Goal: Information Seeking & Learning: Learn about a topic

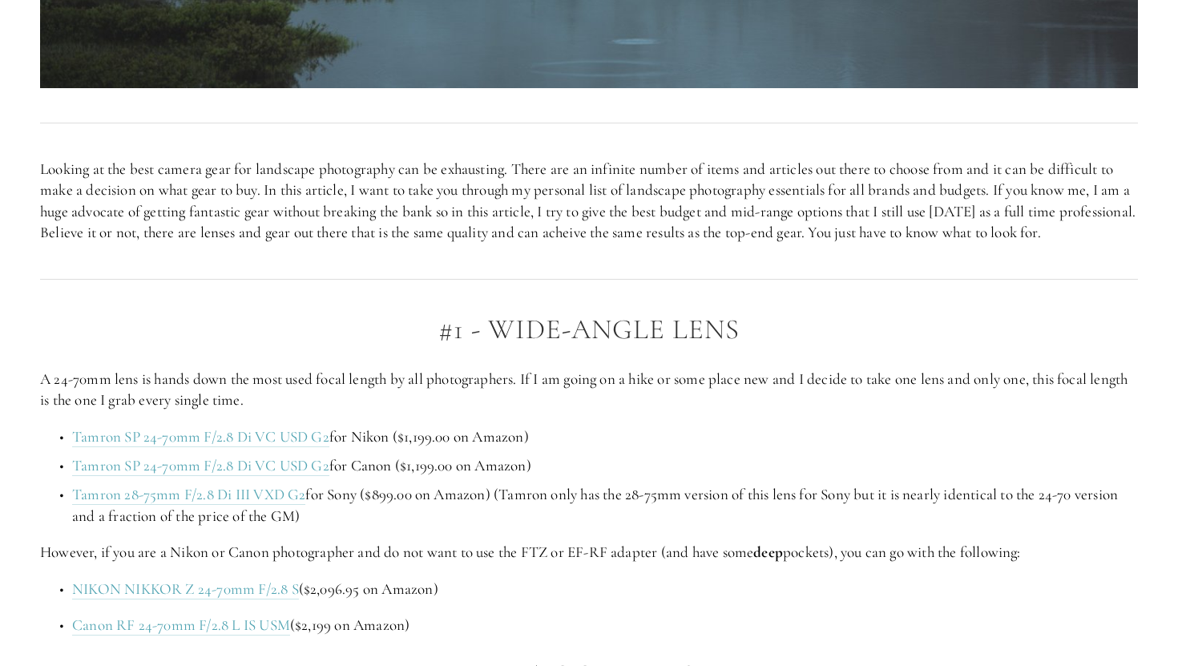
scroll to position [806, 0]
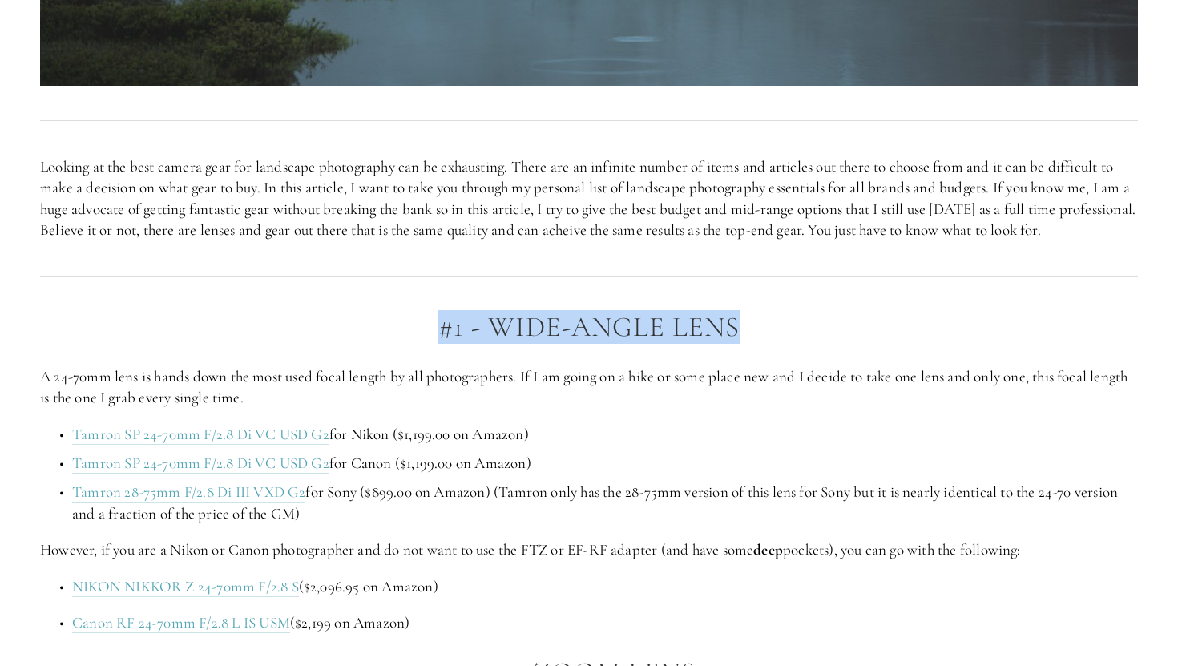
drag, startPoint x: 444, startPoint y: 351, endPoint x: 764, endPoint y: 351, distance: 320.5
click at [764, 343] on h2 "#1 - Wide-Angle Lens" at bounding box center [589, 327] width 1098 height 31
copy h2 "#1 - Wide-Angle Lens"
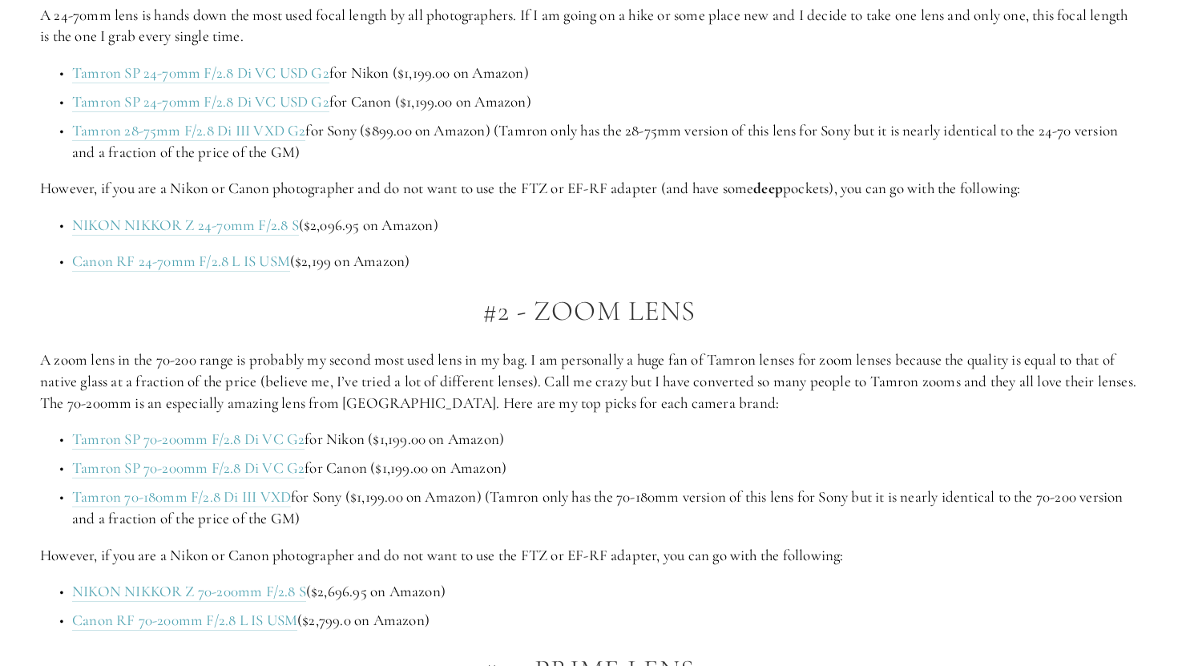
scroll to position [1136, 0]
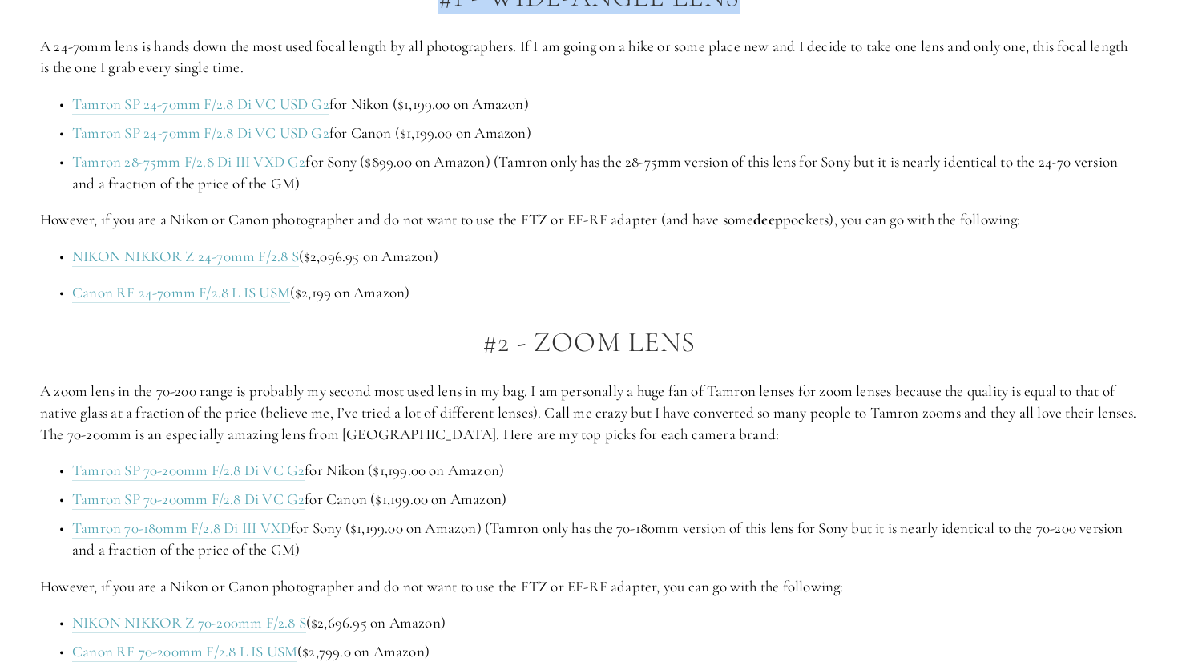
drag, startPoint x: 535, startPoint y: 364, endPoint x: 697, endPoint y: 365, distance: 161.8
click at [697, 358] on h2 "#2 - Zoom Lens" at bounding box center [589, 342] width 1098 height 31
copy h2 "Zoom Lens"
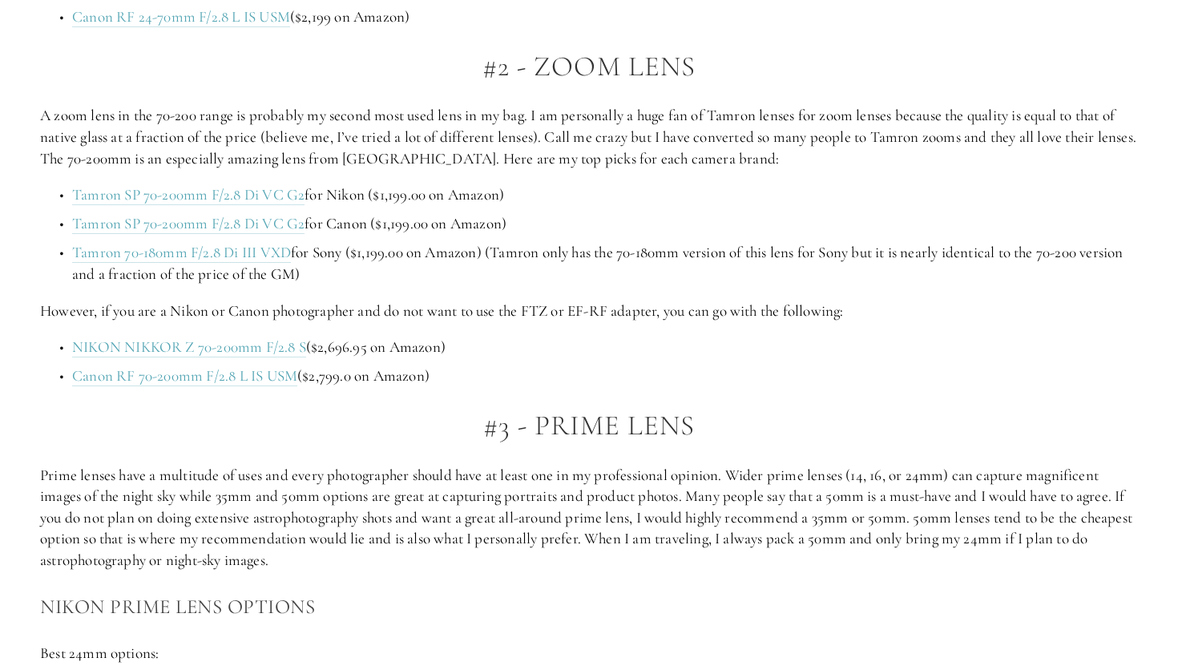
scroll to position [1421, 0]
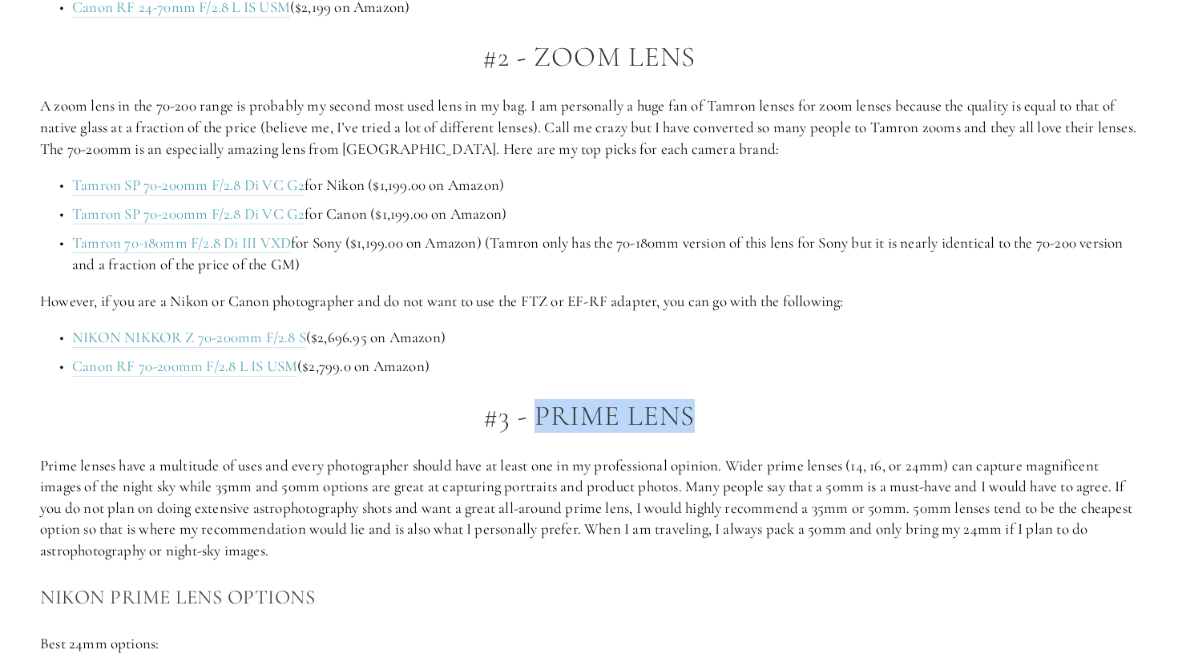
drag, startPoint x: 534, startPoint y: 428, endPoint x: 694, endPoint y: 432, distance: 159.5
click at [694, 432] on h2 "#3 - Prime Lens" at bounding box center [589, 416] width 1098 height 31
copy h2 "Prime Lens"
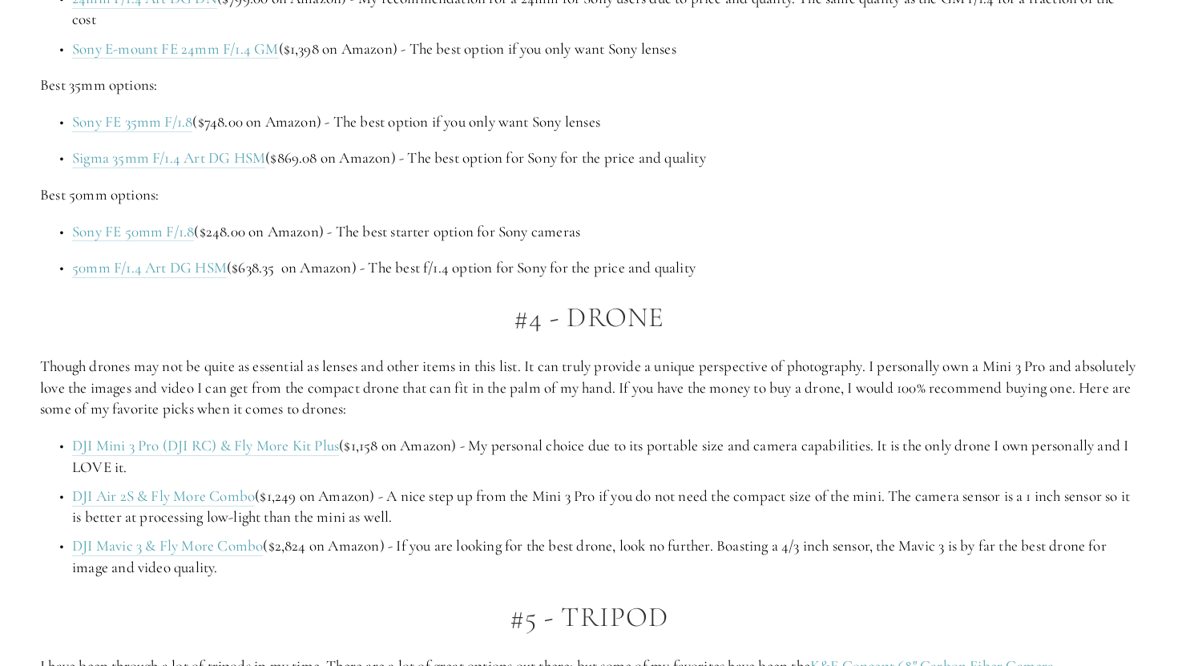
scroll to position [2862, 0]
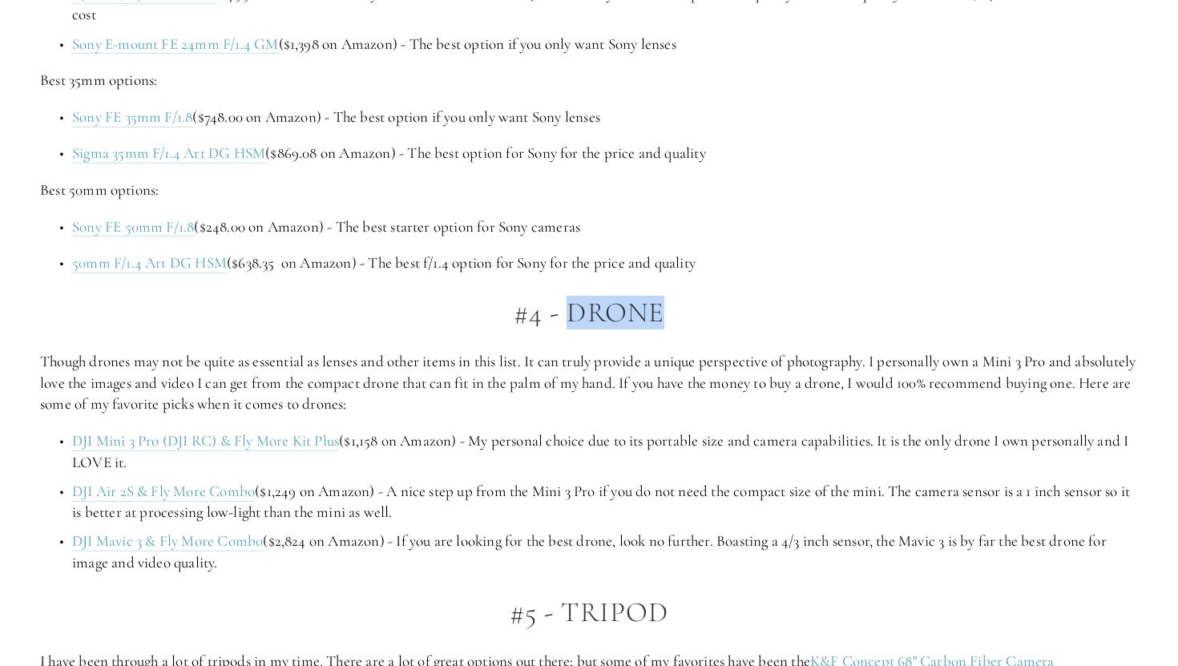
drag, startPoint x: 568, startPoint y: 331, endPoint x: 667, endPoint y: 332, distance: 99.4
click at [667, 328] on h2 "#4 - Drone" at bounding box center [589, 312] width 1098 height 31
copy h2 "Drone"
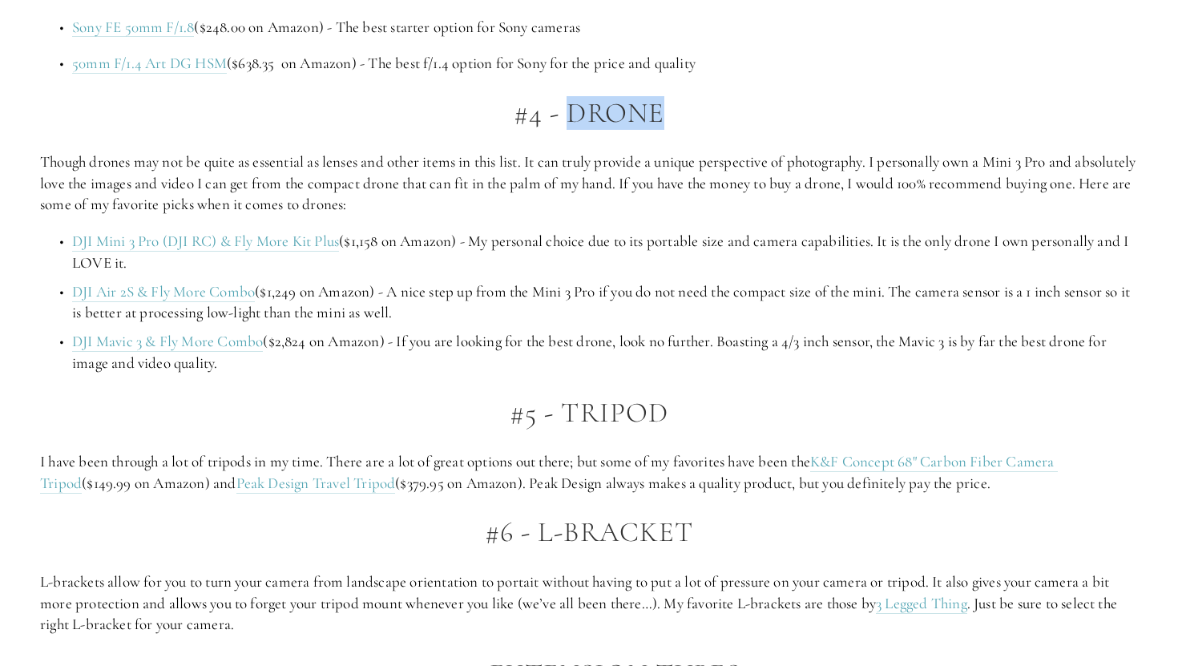
scroll to position [3093, 0]
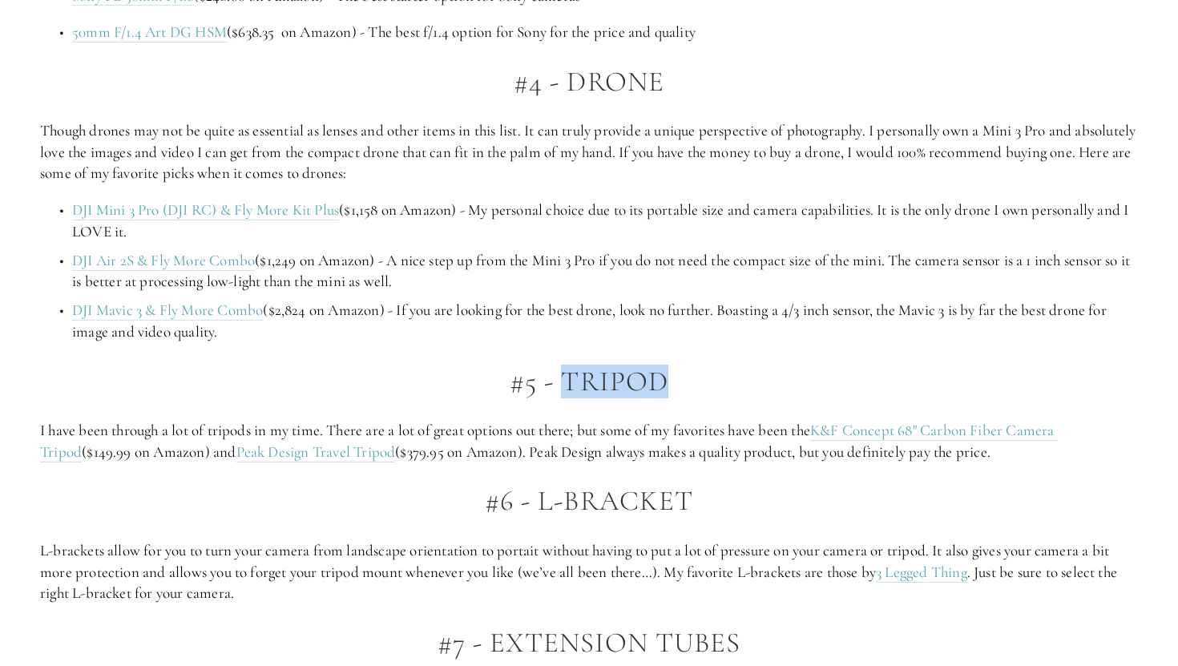
drag, startPoint x: 563, startPoint y: 397, endPoint x: 668, endPoint y: 409, distance: 105.6
click at [668, 397] on h2 "#5 - Tripod" at bounding box center [589, 381] width 1098 height 31
copy h2 "Tripod"
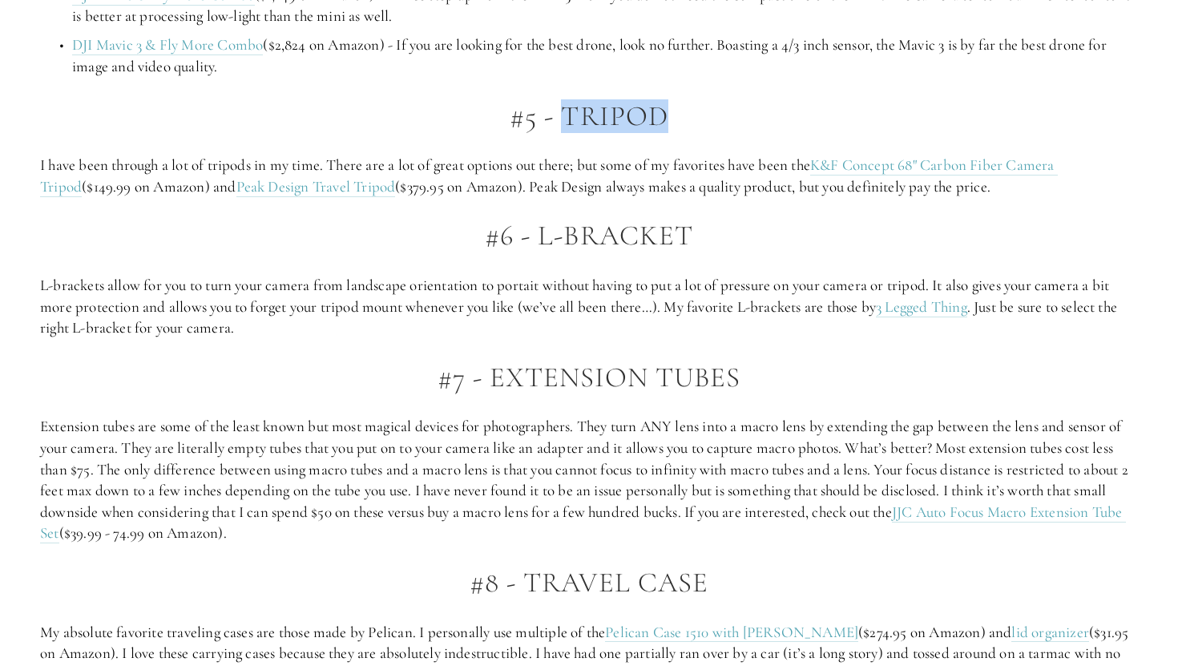
scroll to position [3370, 0]
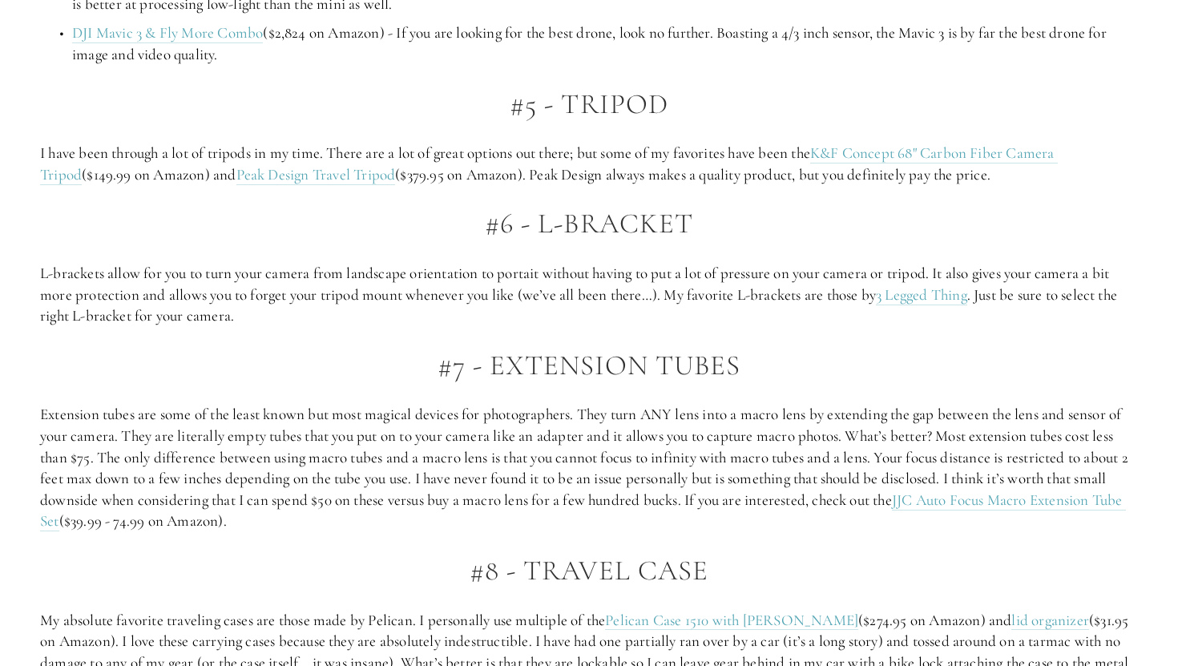
click at [635, 240] on h2 "#6 - L-Bracket" at bounding box center [589, 223] width 1098 height 31
drag, startPoint x: 537, startPoint y: 248, endPoint x: 707, endPoint y: 250, distance: 170.7
click at [708, 240] on h2 "#6 - L-Bracket" at bounding box center [589, 223] width 1098 height 31
copy h2 "L-Bracket"
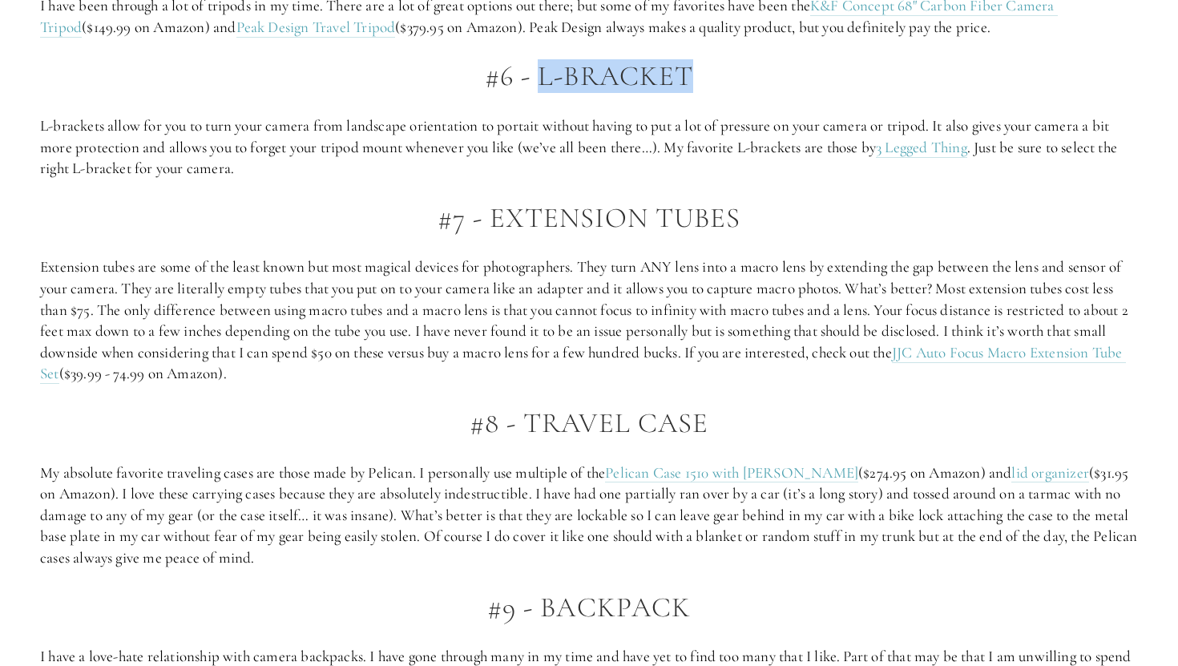
scroll to position [3530, 0]
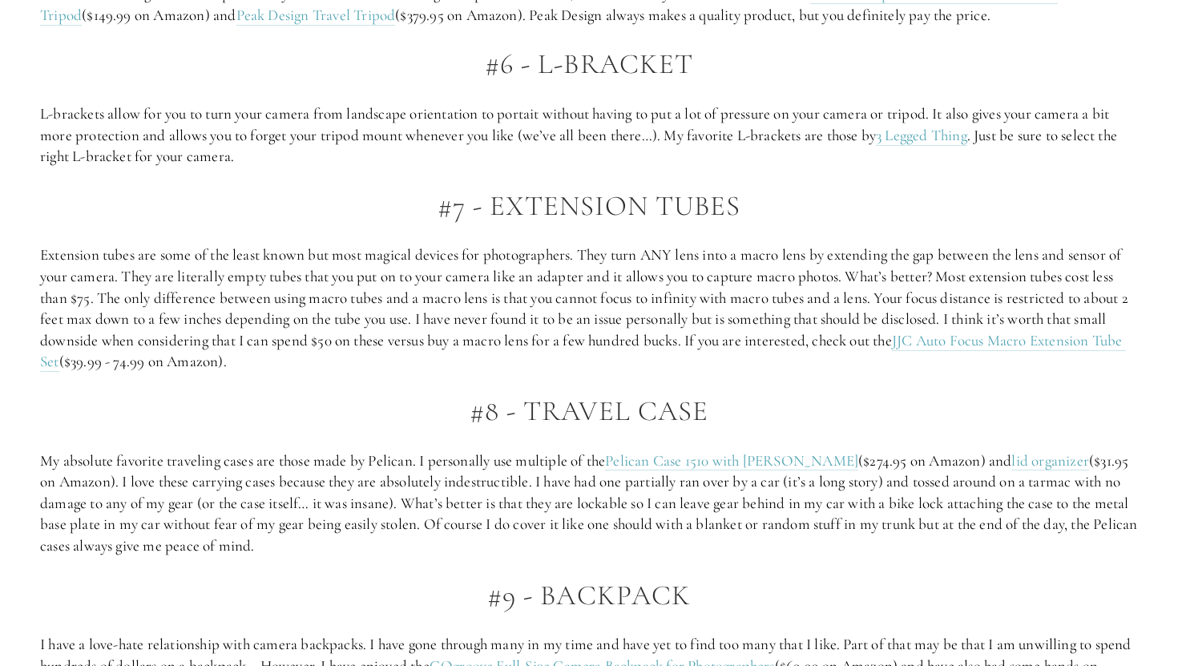
click at [544, 365] on p "Extension tubes are some of the least known but most magical devices for photog…" at bounding box center [589, 308] width 1098 height 128
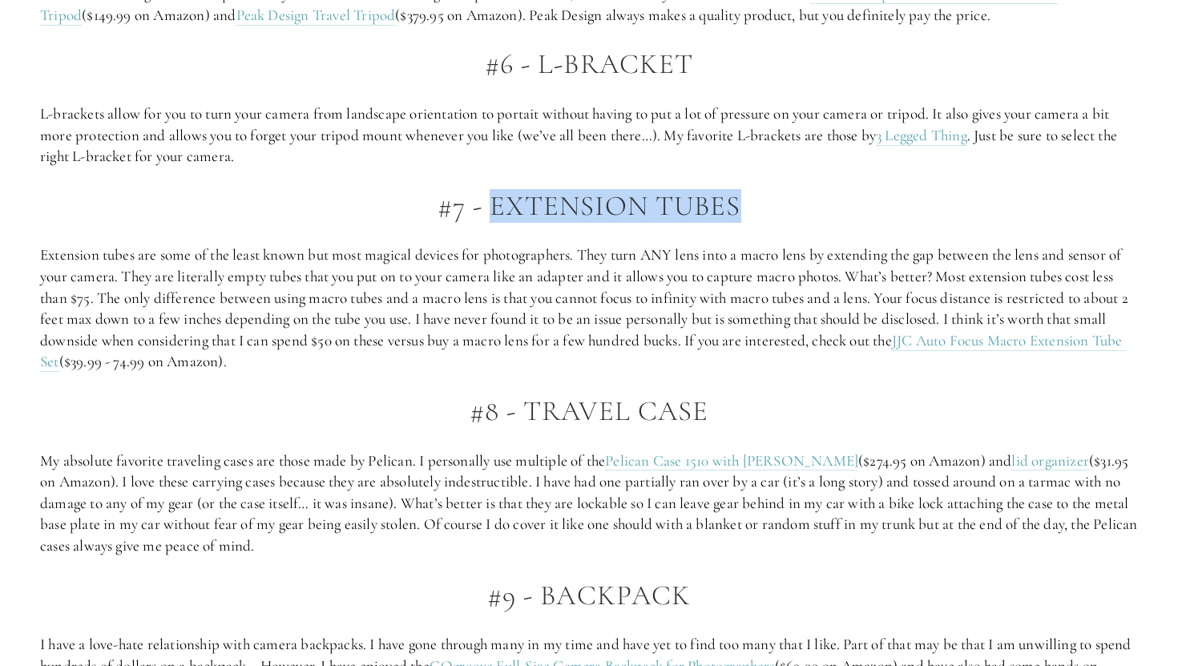
drag, startPoint x: 491, startPoint y: 225, endPoint x: 747, endPoint y: 230, distance: 256.4
click at [747, 222] on h2 "#7 - Extension Tubes" at bounding box center [589, 206] width 1098 height 31
copy h2 "Extension Tubes"
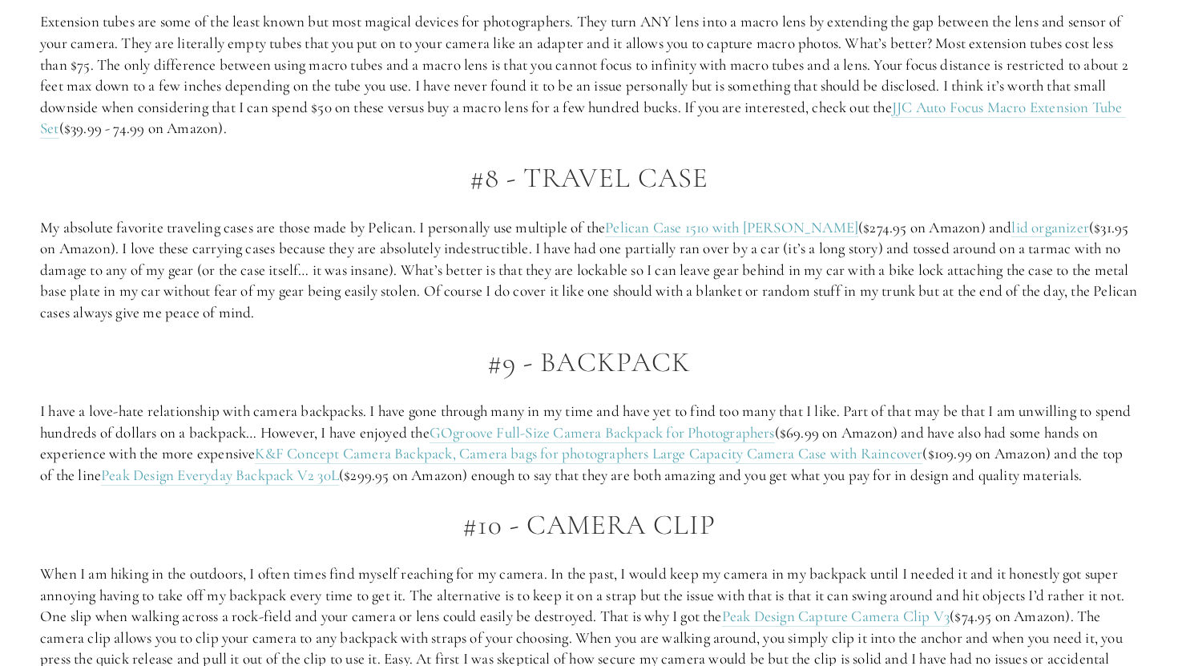
scroll to position [3773, 0]
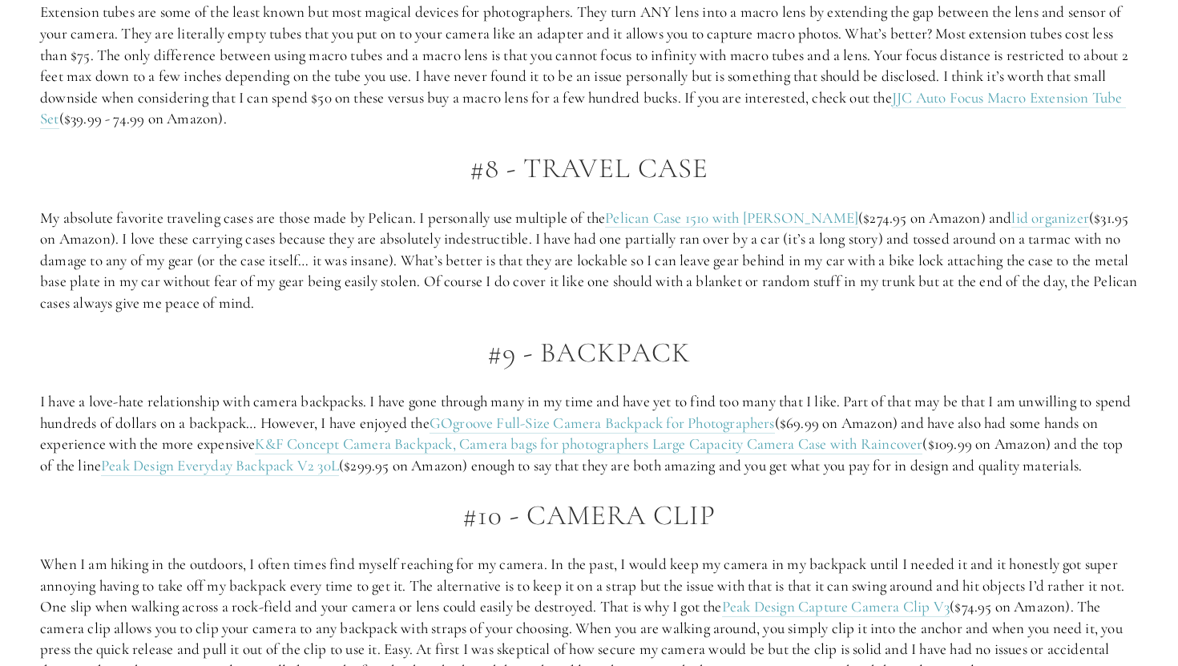
click at [532, 314] on p "My absolute favorite traveling cases are those made by Pelican. I personally us…" at bounding box center [589, 260] width 1098 height 107
drag, startPoint x: 522, startPoint y: 190, endPoint x: 718, endPoint y: 198, distance: 196.4
click at [718, 184] on h2 "#8 - Travel Case" at bounding box center [589, 168] width 1098 height 31
copy h2 "Travel Case"
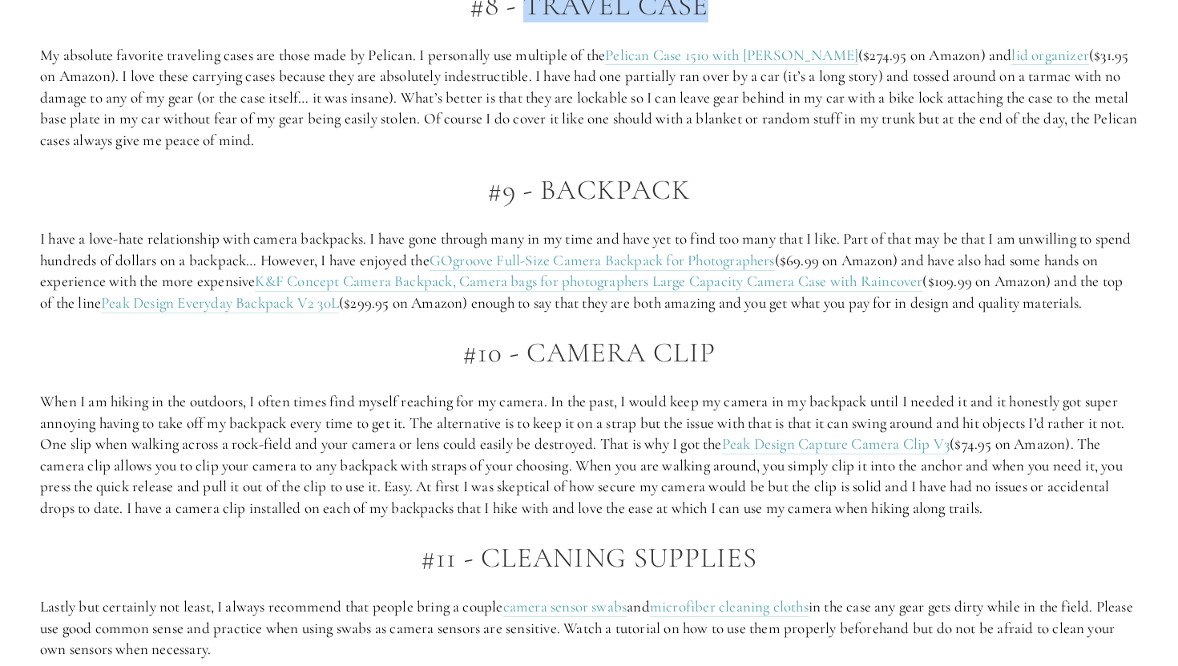
scroll to position [3940, 0]
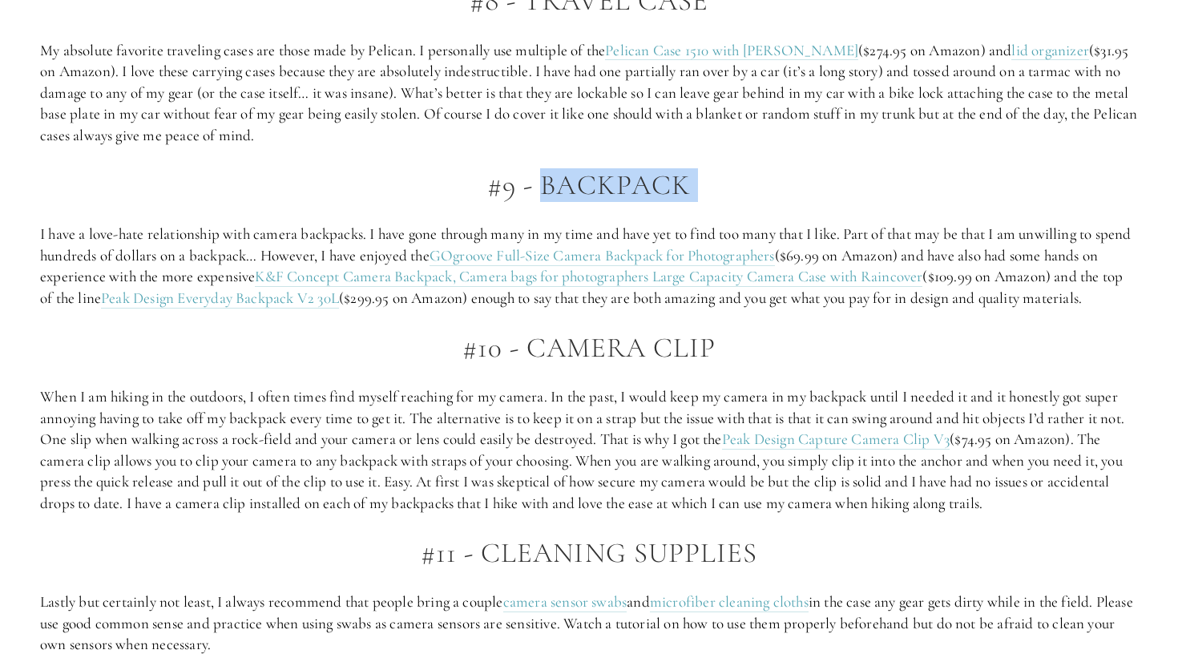
drag, startPoint x: 543, startPoint y: 200, endPoint x: 715, endPoint y: 222, distance: 173.6
copy h2 "Backpack"
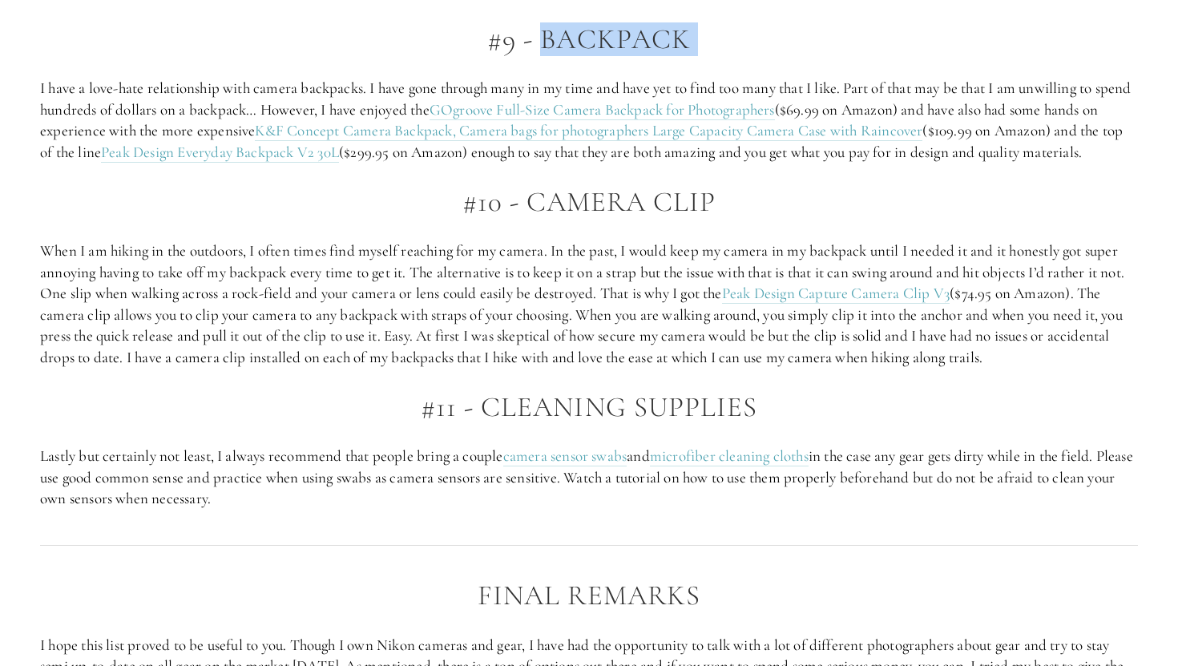
scroll to position [4119, 0]
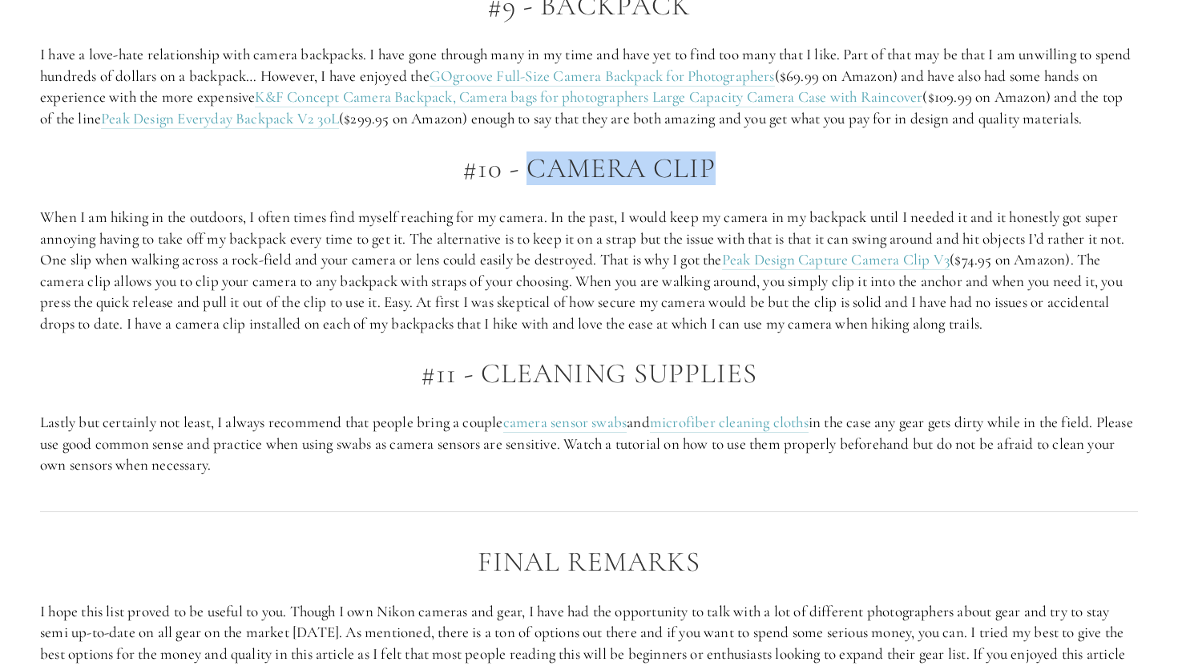
drag, startPoint x: 531, startPoint y: 193, endPoint x: 734, endPoint y: 202, distance: 202.9
click at [734, 184] on h2 "#10 - Camera clip" at bounding box center [589, 168] width 1098 height 31
copy h2 "Camera clip"
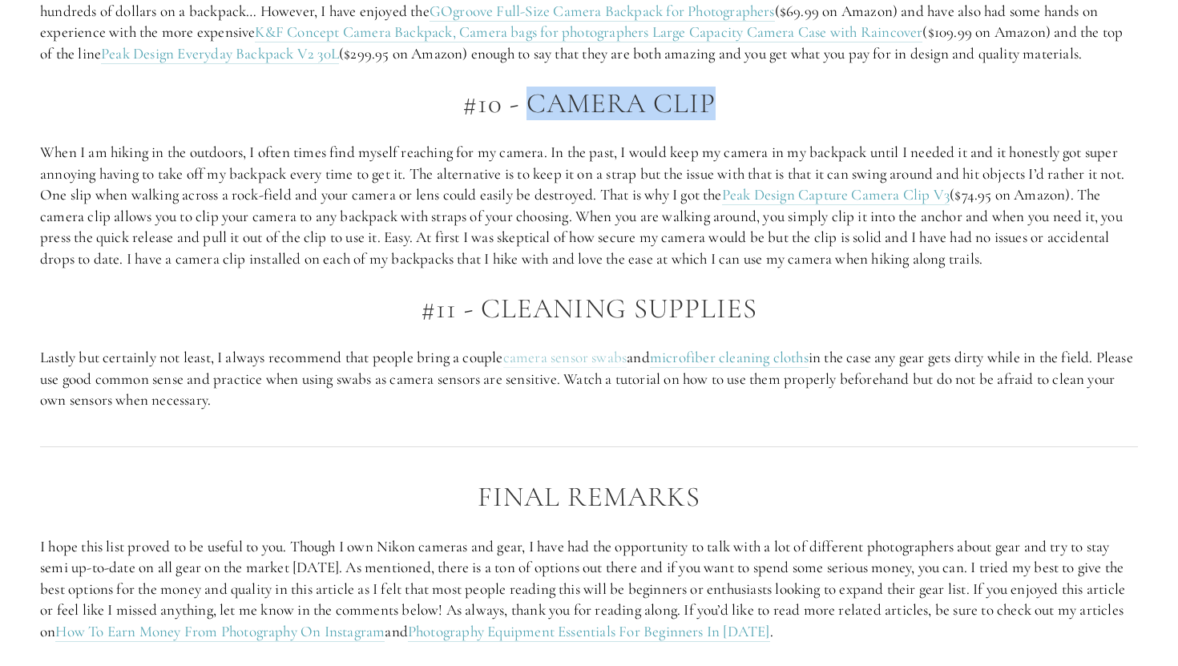
scroll to position [4185, 0]
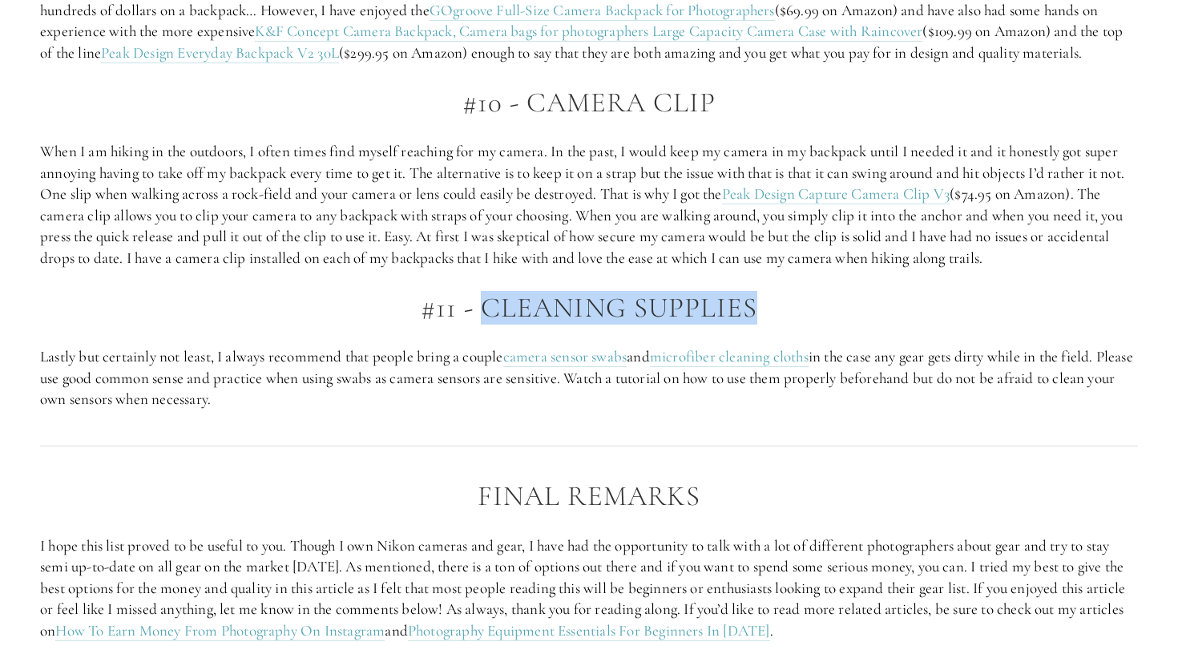
drag, startPoint x: 486, startPoint y: 330, endPoint x: 797, endPoint y: 332, distance: 310.8
click at [797, 324] on h2 "#11 - Cleaning Supplies" at bounding box center [589, 307] width 1098 height 31
